Goal: Task Accomplishment & Management: Use online tool/utility

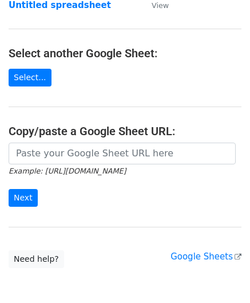
scroll to position [115, 0]
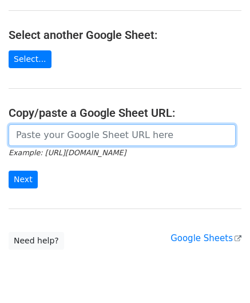
click at [57, 130] on input "url" at bounding box center [122, 135] width 227 height 22
paste input "[URL][DOMAIN_NAME]"
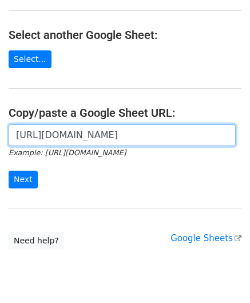
scroll to position [0, 243]
type input "[URL][DOMAIN_NAME]"
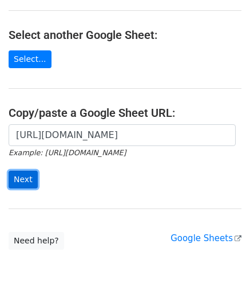
click at [31, 172] on input "Next" at bounding box center [23, 180] width 29 height 18
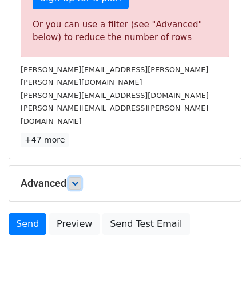
click at [76, 177] on link at bounding box center [75, 183] width 13 height 13
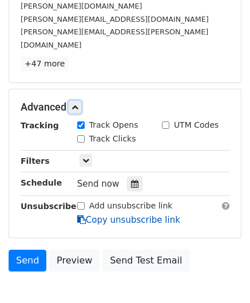
scroll to position [483, 0]
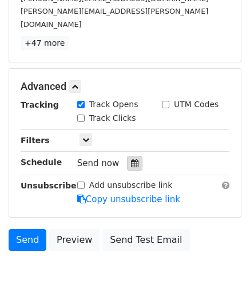
click at [131, 156] on div at bounding box center [134, 163] width 15 height 15
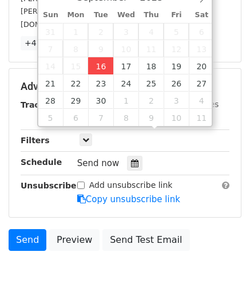
type input "2025-09-16 12:00"
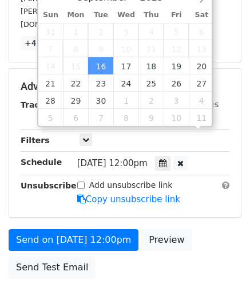
scroll to position [0, 0]
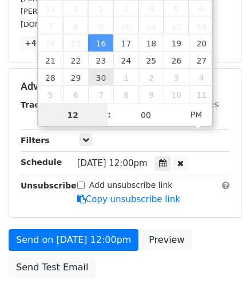
paste input "Hour"
type input "1"
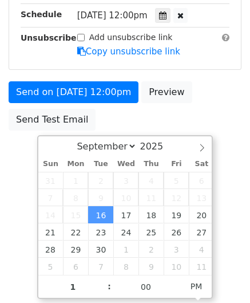
type input "2025-09-16 13:00"
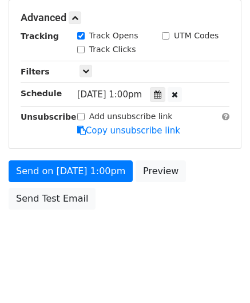
scroll to position [525, 0]
